Goal: Task Accomplishment & Management: Use online tool/utility

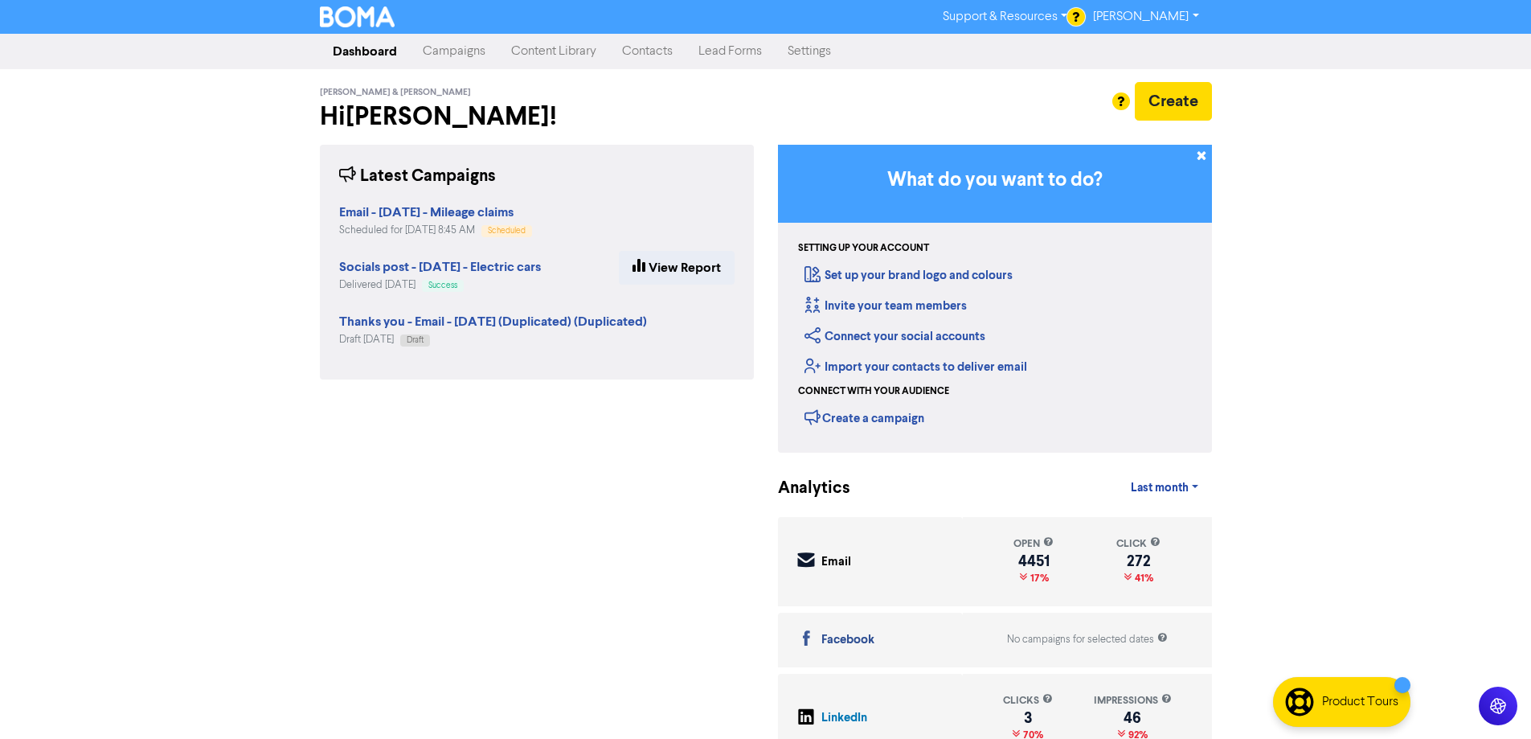
click at [461, 43] on link "Campaigns" at bounding box center [454, 51] width 88 height 32
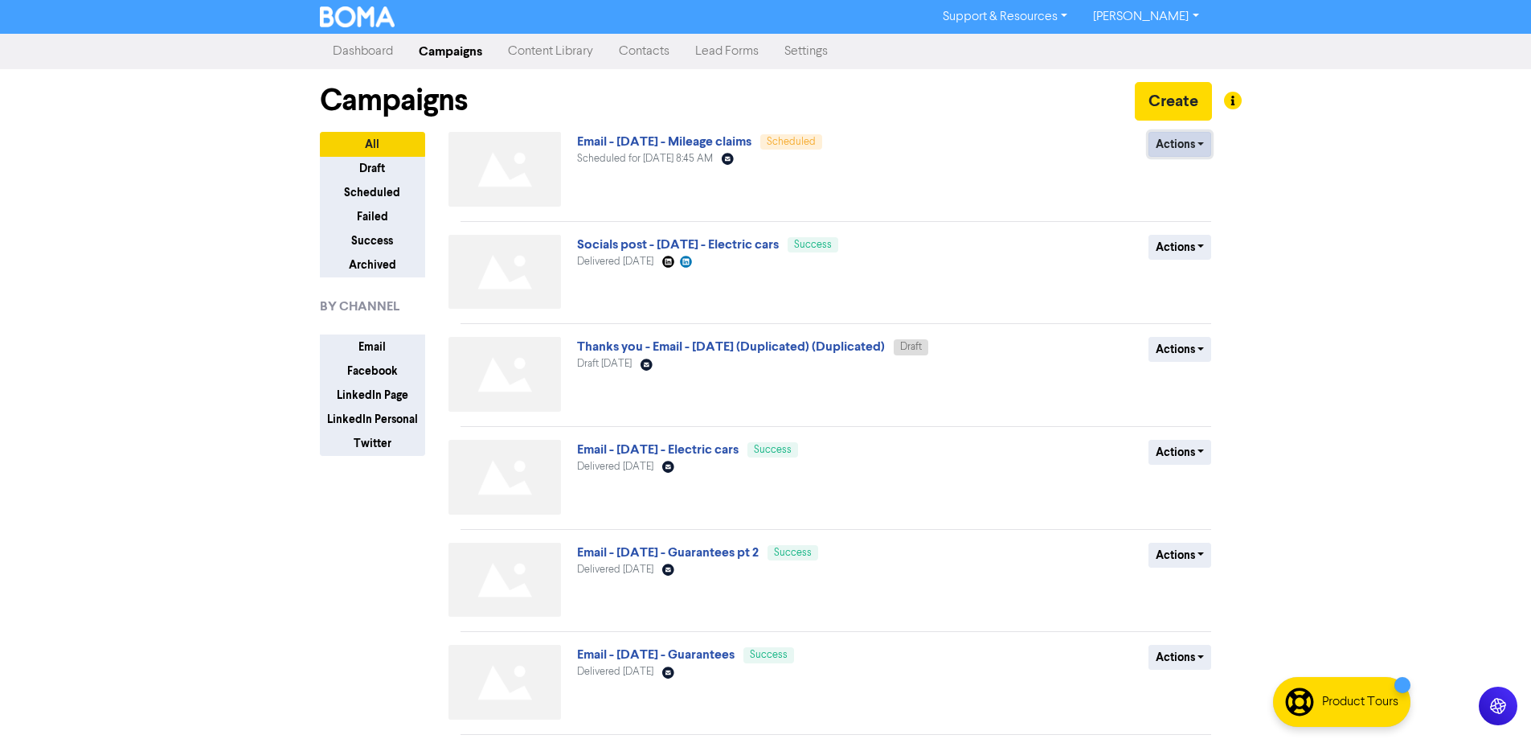
click at [1198, 149] on button "Actions" at bounding box center [1179, 144] width 63 height 25
click at [1353, 151] on div "Support & Resources Video Tutorials FAQ & Guides Marketing Education [PERSON_NA…" at bounding box center [765, 369] width 1531 height 739
click at [717, 145] on link "Email - [DATE] - Mileage claims" at bounding box center [664, 141] width 174 height 16
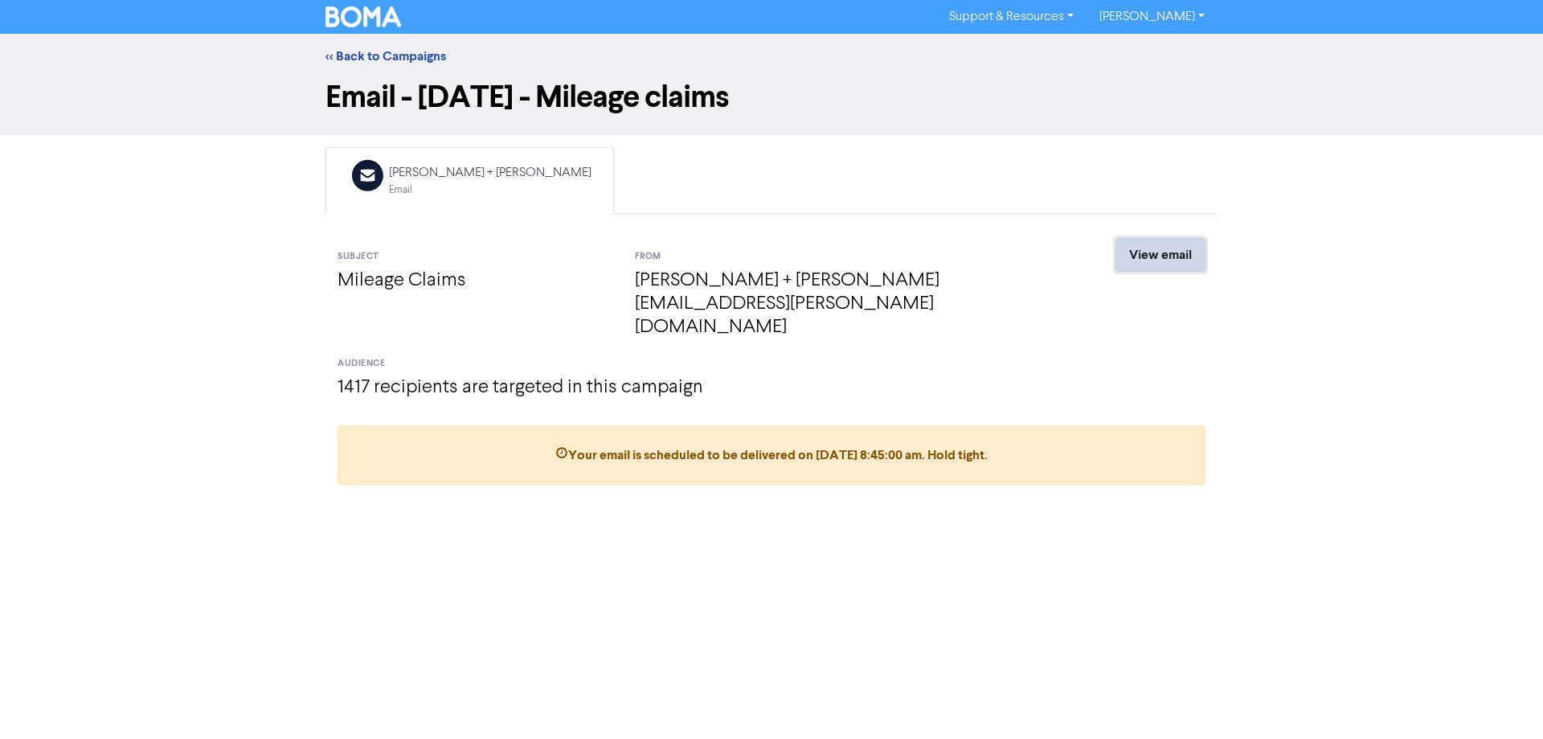
click at [1169, 252] on link "View email" at bounding box center [1161, 255] width 90 height 34
